Goal: Transaction & Acquisition: Book appointment/travel/reservation

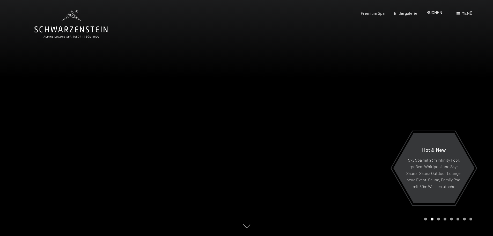
click at [432, 14] on span "BUCHEN" at bounding box center [434, 12] width 16 height 5
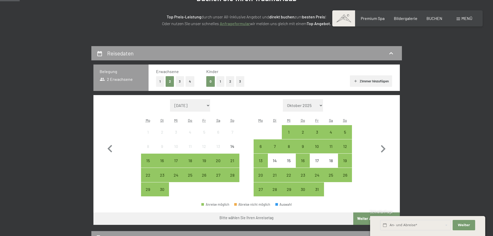
scroll to position [78, 0]
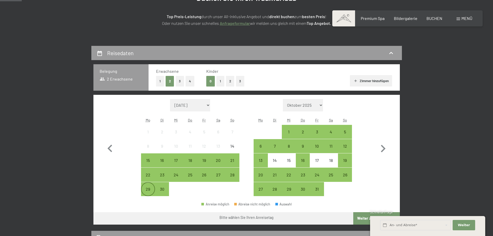
click at [148, 188] on div "29" at bounding box center [147, 193] width 13 height 13
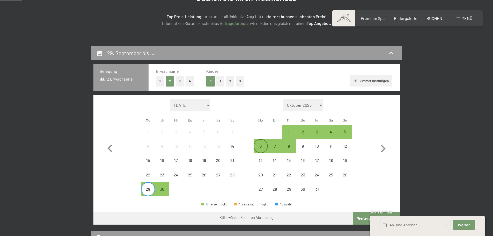
click at [261, 146] on div "6" at bounding box center [260, 150] width 13 height 13
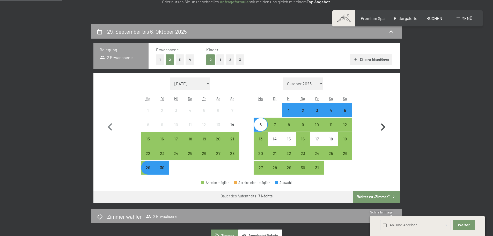
scroll to position [103, 0]
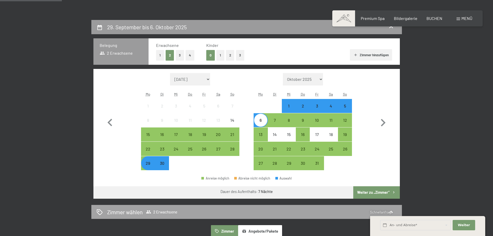
click at [122, 210] on h2 "Zimmer wählen" at bounding box center [124, 212] width 35 height 8
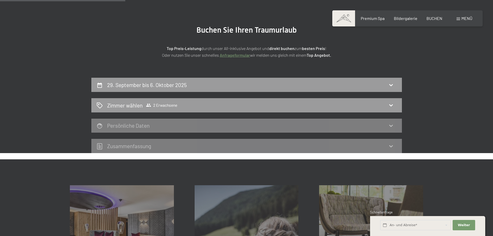
scroll to position [149, 0]
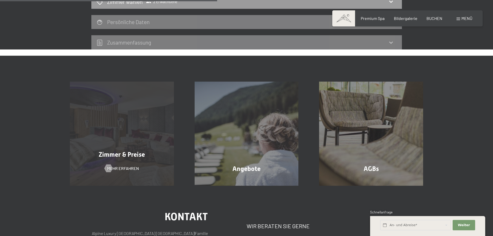
click at [117, 153] on span "Zimmer & Preise" at bounding box center [122, 155] width 46 height 8
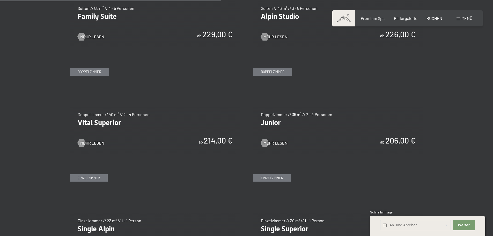
scroll to position [698, 0]
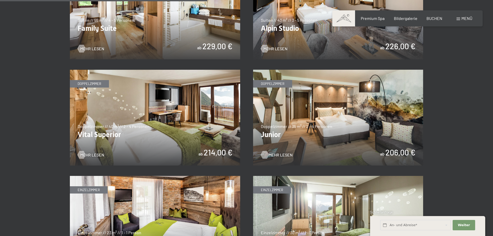
click at [272, 155] on span "Mehr Lesen" at bounding box center [280, 155] width 24 height 6
click at [121, 134] on img at bounding box center [155, 118] width 170 height 96
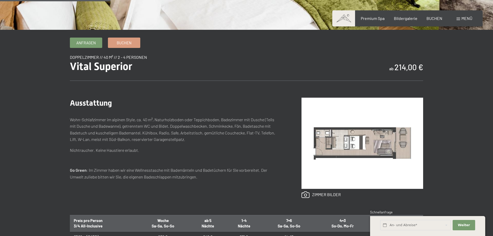
scroll to position [52, 0]
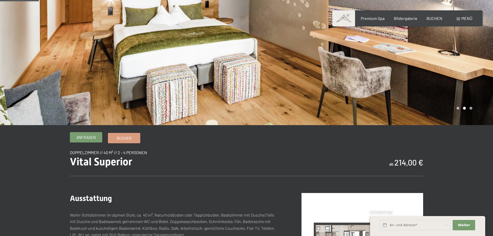
click at [85, 132] on link "Anfragen" at bounding box center [86, 137] width 32 height 10
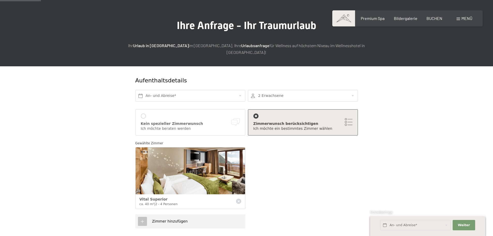
scroll to position [26, 0]
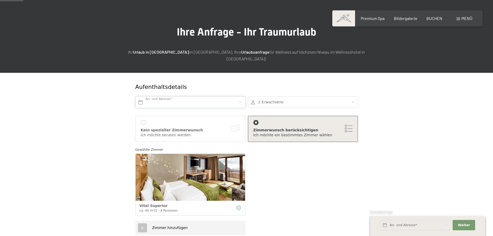
click at [148, 96] on input "text" at bounding box center [190, 102] width 110 height 12
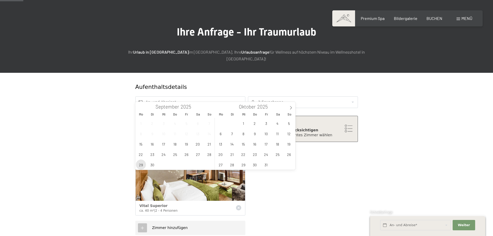
click at [141, 165] on span "29" at bounding box center [141, 164] width 10 height 10
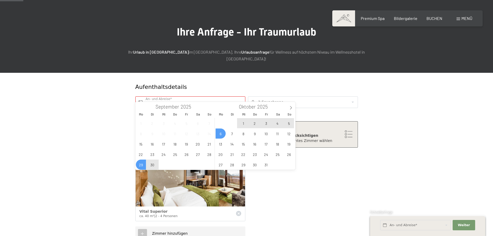
click at [220, 133] on span "6" at bounding box center [220, 133] width 10 height 10
type input "[DATE] - [DATE]"
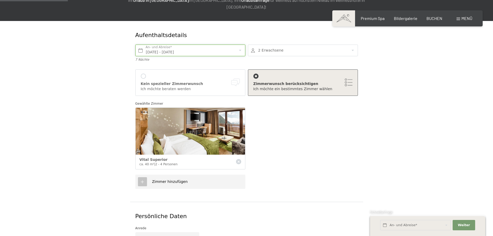
scroll to position [52, 0]
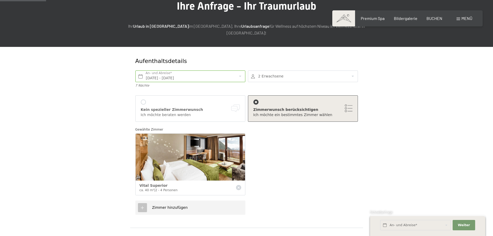
click at [351, 70] on div at bounding box center [303, 76] width 110 height 12
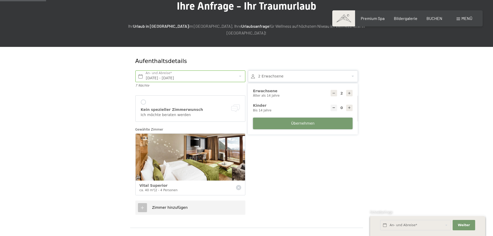
click at [312, 121] on span "Übernehmen" at bounding box center [303, 123] width 24 height 5
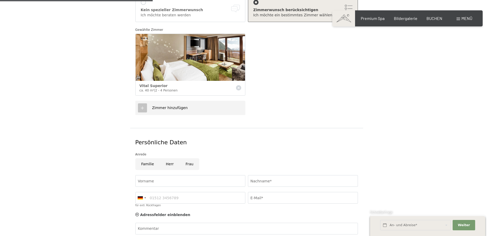
scroll to position [181, 0]
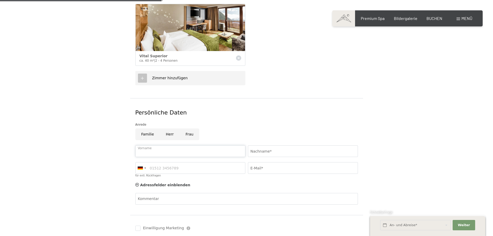
click at [150, 145] on input "Vorname" at bounding box center [190, 151] width 110 height 12
type input "[PERSON_NAME]"
type input "0788817367"
type input "[PERSON_NAME][EMAIL_ADDRESS][DOMAIN_NAME]"
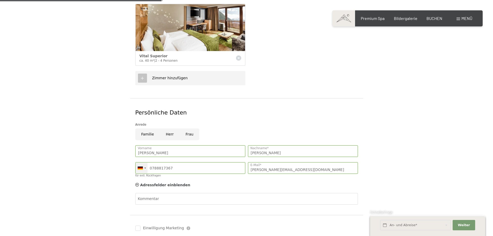
click at [145, 162] on div at bounding box center [142, 167] width 12 height 11
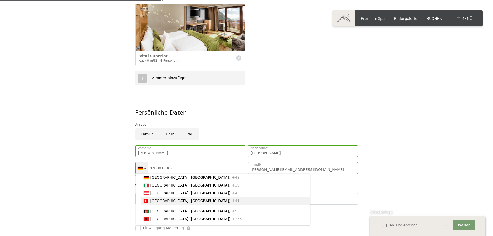
click at [152, 198] on span "[GEOGRAPHIC_DATA] ([GEOGRAPHIC_DATA])" at bounding box center [190, 200] width 80 height 4
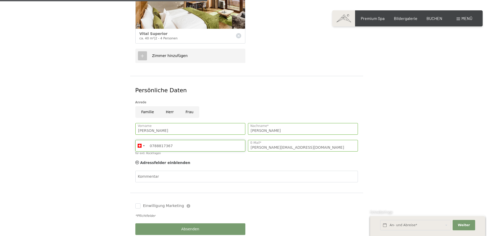
scroll to position [259, 0]
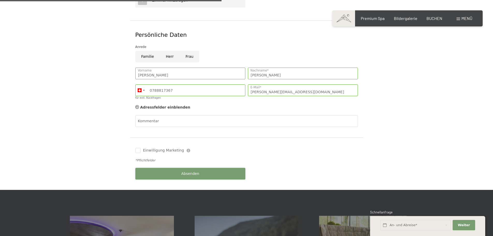
click at [188, 168] on button "Absenden" at bounding box center [190, 174] width 110 height 12
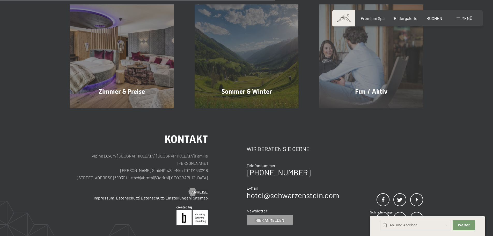
scroll to position [181, 0]
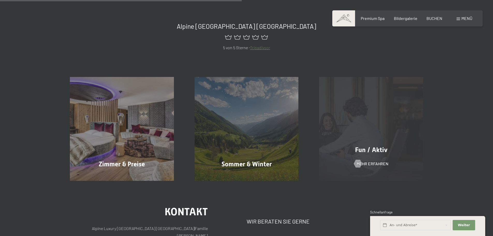
click at [369, 148] on span "Fun / Aktiv" at bounding box center [371, 150] width 32 height 8
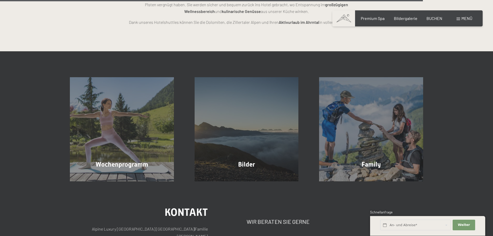
scroll to position [1319, 0]
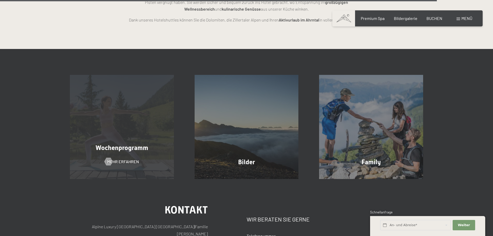
click at [114, 145] on div "Wochenprogramm Mehr erfahren" at bounding box center [121, 127] width 125 height 104
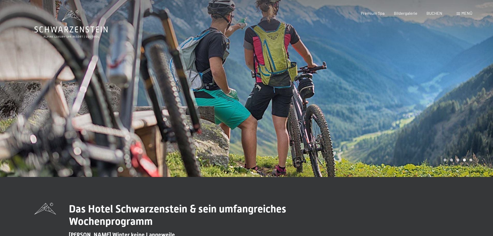
click at [460, 13] on div "Menü" at bounding box center [464, 13] width 16 height 6
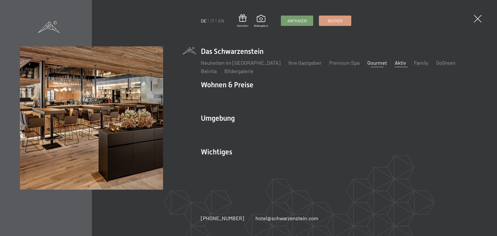
click at [367, 61] on link "Gourmet" at bounding box center [377, 62] width 20 height 6
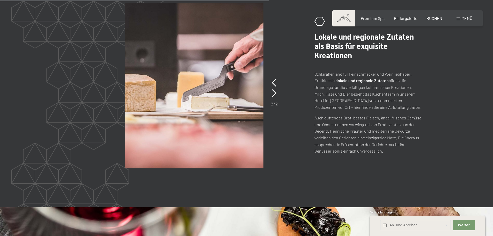
scroll to position [1086, 0]
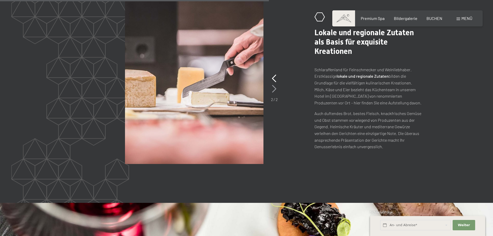
click at [274, 85] on icon at bounding box center [274, 89] width 4 height 8
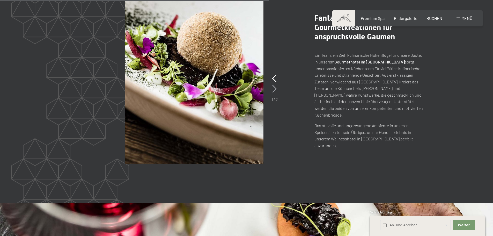
click at [274, 85] on icon at bounding box center [274, 89] width 4 height 8
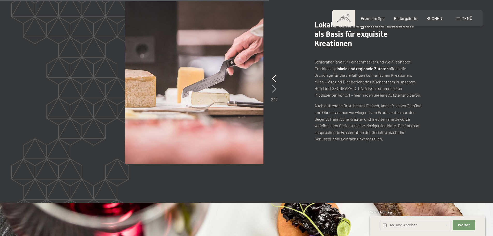
click at [274, 85] on icon at bounding box center [274, 89] width 4 height 8
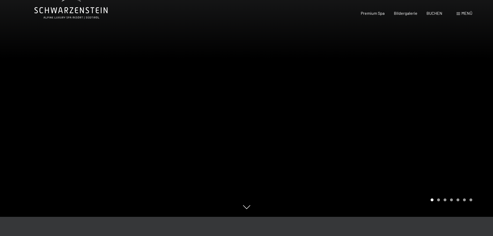
scroll to position [0, 0]
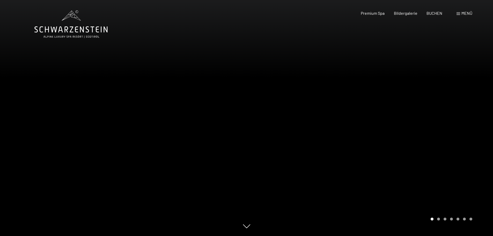
click at [438, 212] on div at bounding box center [370, 118] width 247 height 236
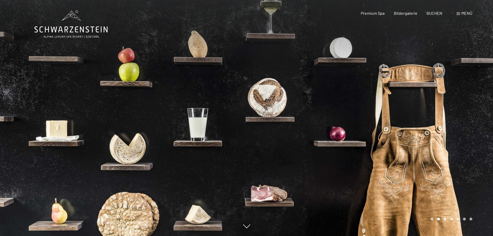
click at [471, 148] on div at bounding box center [370, 118] width 247 height 236
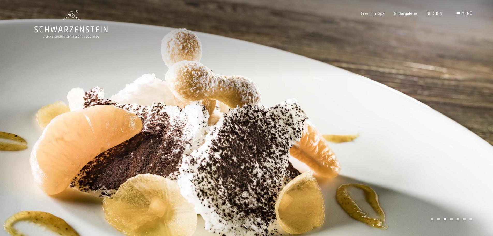
click at [472, 147] on div at bounding box center [370, 118] width 247 height 236
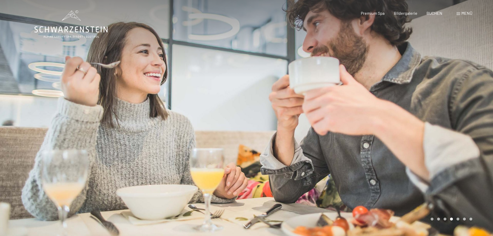
click at [472, 147] on div at bounding box center [370, 118] width 247 height 236
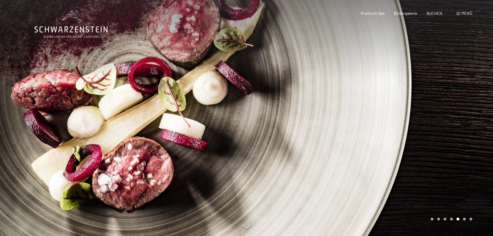
click at [472, 147] on div at bounding box center [370, 118] width 247 height 236
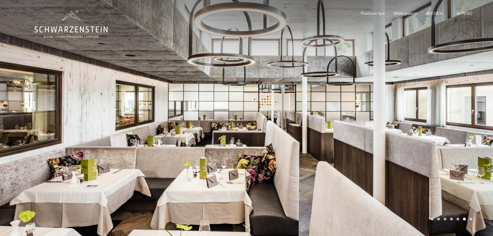
click at [472, 147] on div at bounding box center [370, 118] width 247 height 236
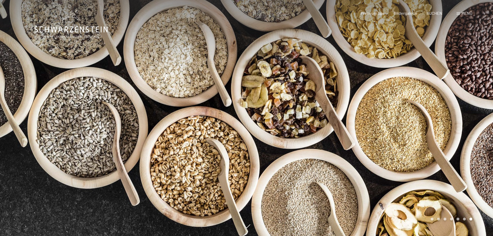
click at [472, 147] on div at bounding box center [370, 118] width 247 height 236
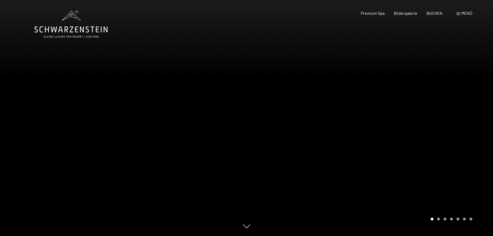
click at [472, 147] on div at bounding box center [370, 118] width 247 height 236
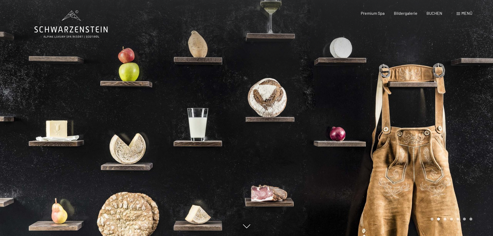
click at [472, 147] on div at bounding box center [370, 118] width 247 height 236
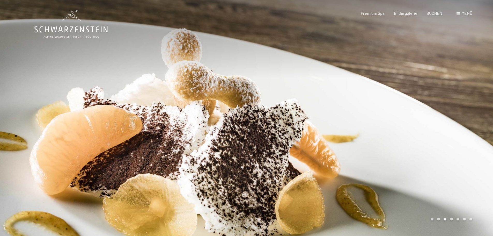
click at [404, 16] on div "Buchen Anfragen Premium Spa Bildergalerie BUCHEN Menü DE IT EN Gutschein Bilder…" at bounding box center [407, 13] width 130 height 6
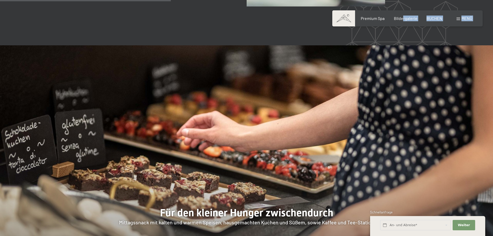
scroll to position [698, 0]
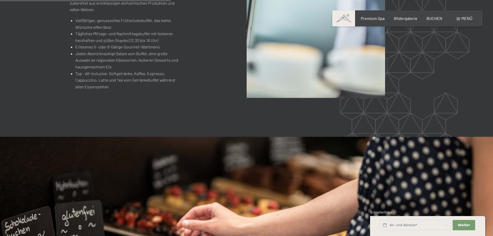
click at [456, 20] on div "Buchen Anfragen Premium Spa Bildergalerie BUCHEN Menü DE IT EN Gutschein Bilder…" at bounding box center [407, 19] width 130 height 6
click at [463, 18] on span "Menü" at bounding box center [466, 18] width 11 height 5
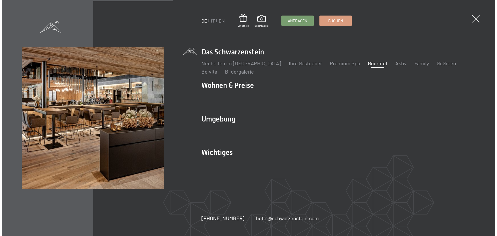
scroll to position [700, 0]
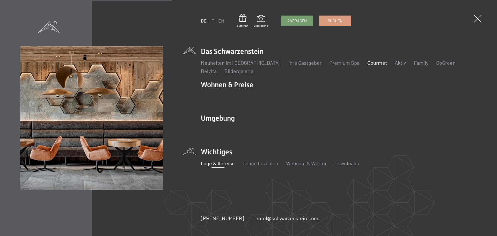
click at [219, 163] on link "Lage & Anreise" at bounding box center [218, 163] width 34 height 6
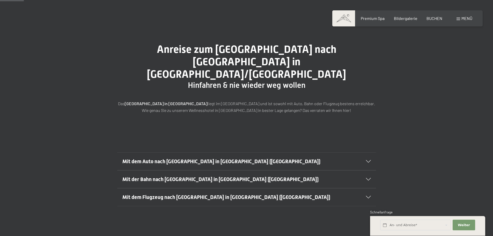
scroll to position [26, 0]
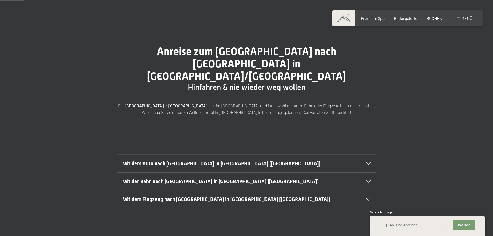
click at [369, 154] on div "Mit dem Auto nach [GEOGRAPHIC_DATA] in [GEOGRAPHIC_DATA] ([GEOGRAPHIC_DATA])" at bounding box center [246, 163] width 248 height 18
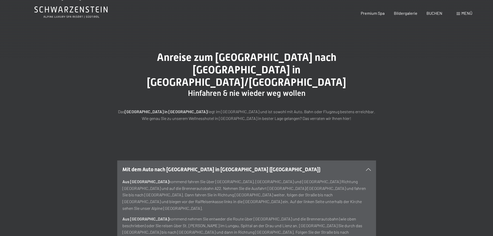
scroll to position [0, 0]
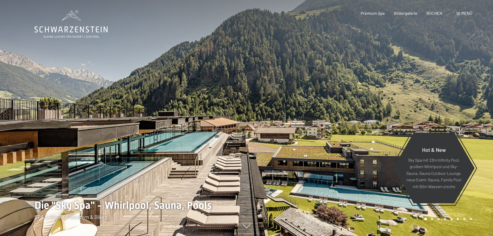
click at [459, 14] on span at bounding box center [458, 13] width 4 height 3
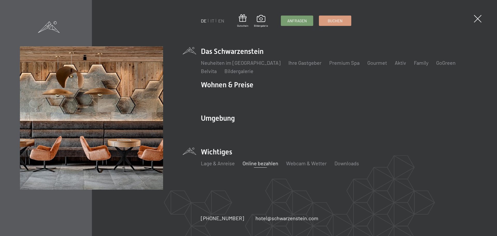
click at [260, 162] on link "Online bezahlen" at bounding box center [260, 163] width 36 height 6
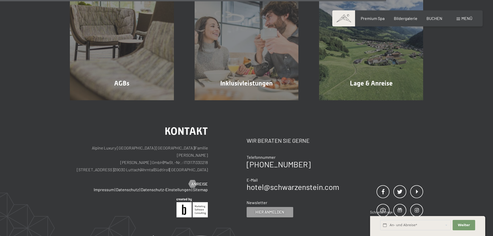
scroll to position [414, 0]
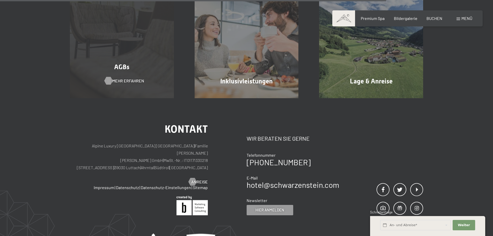
click at [113, 84] on span "Mehr erfahren" at bounding box center [128, 81] width 32 height 6
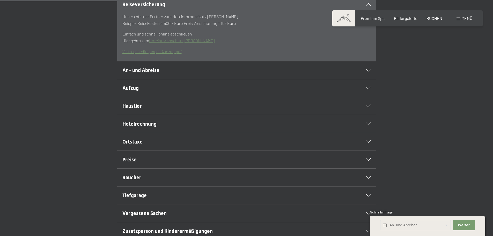
scroll to position [181, 0]
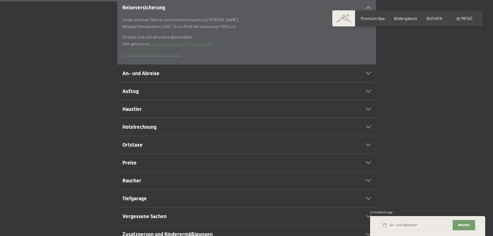
click at [147, 130] on span "Hotelrechnung" at bounding box center [139, 127] width 34 height 6
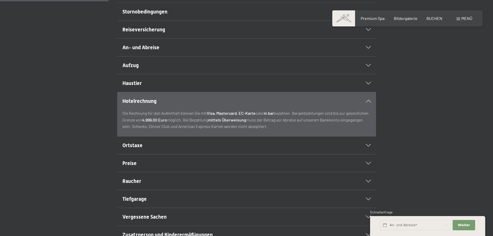
scroll to position [129, 0]
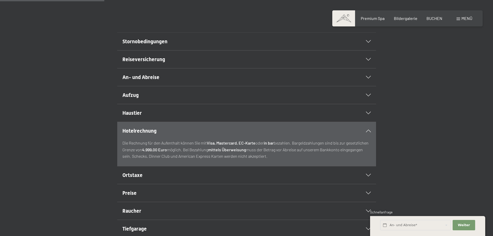
click at [138, 62] on span "Reiseversicherung" at bounding box center [143, 59] width 43 height 6
